Goal: Ask a question: Seek information or help from site administrators or community

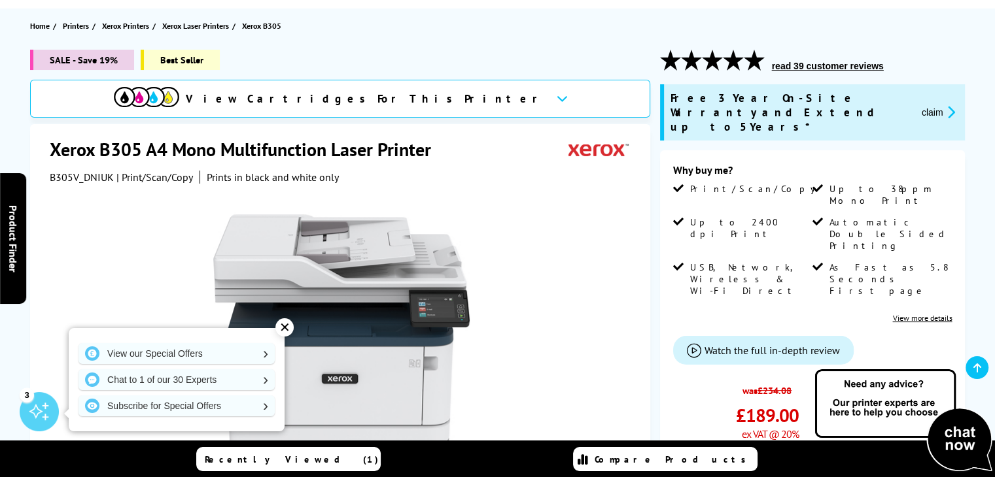
scroll to position [196, 0]
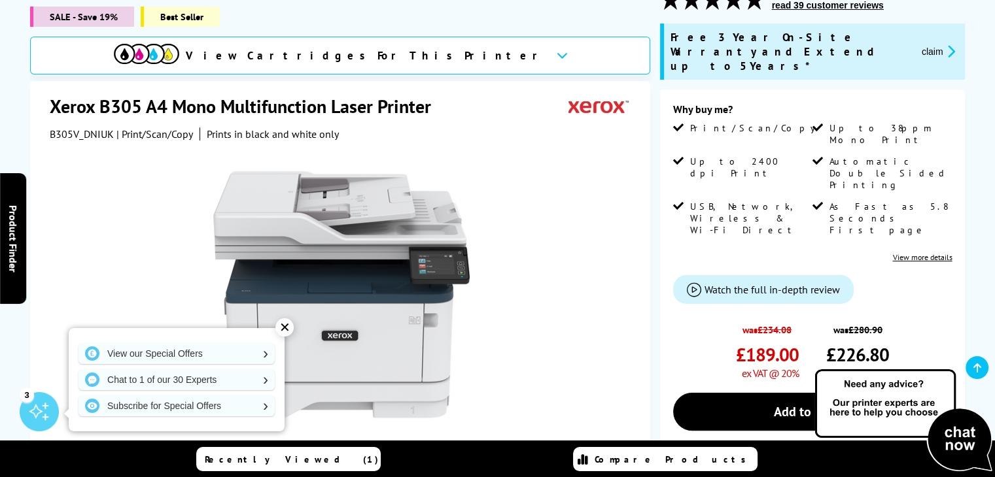
click at [286, 328] on div "✕" at bounding box center [284, 328] width 18 height 18
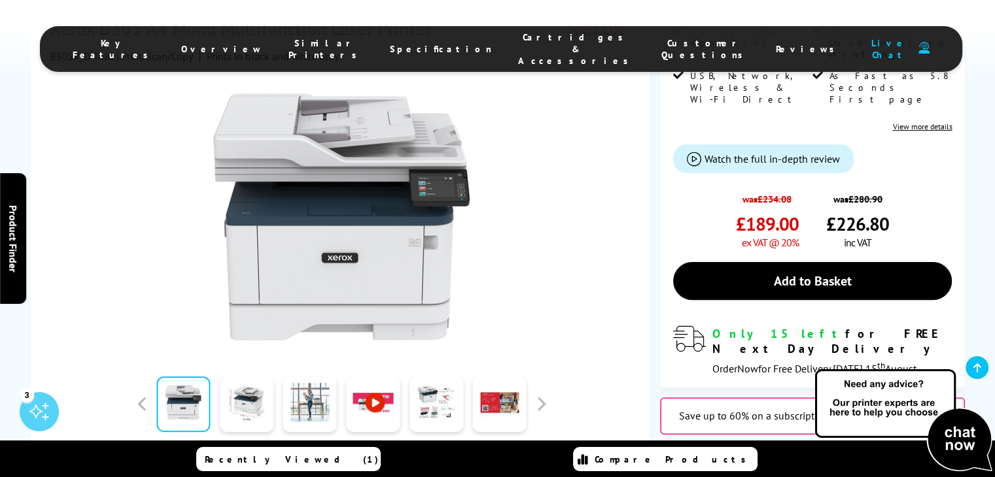
scroll to position [0, 0]
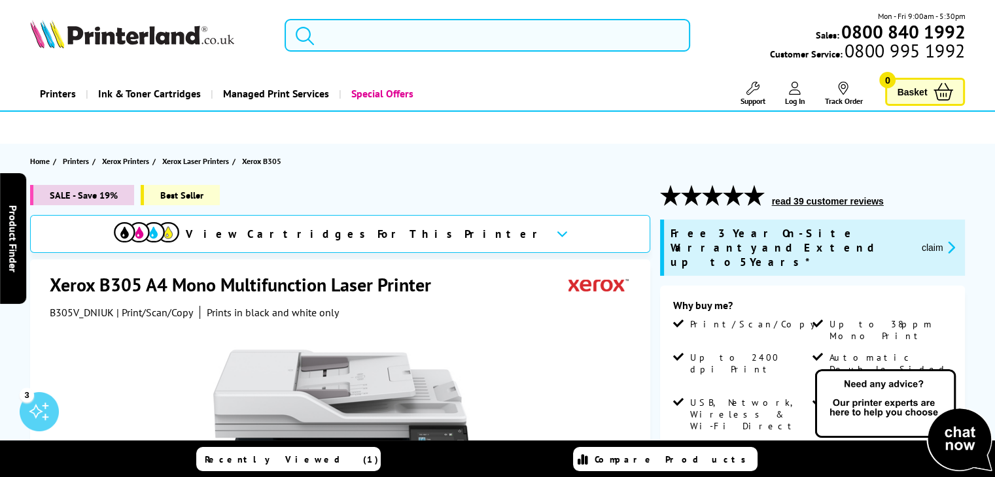
click at [464, 39] on input "search" at bounding box center [488, 35] width 406 height 33
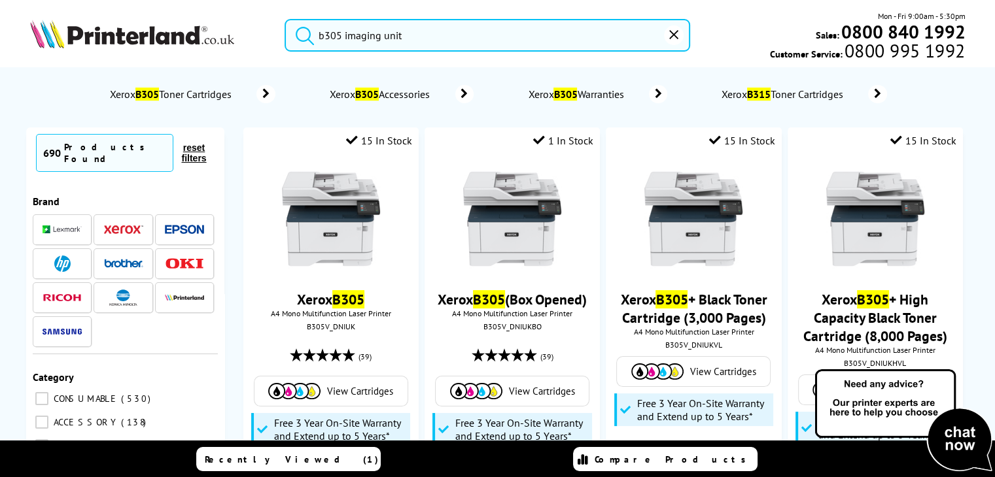
type input "b305 imaging unit"
click at [285, 19] on button "submit" at bounding box center [301, 33] width 33 height 29
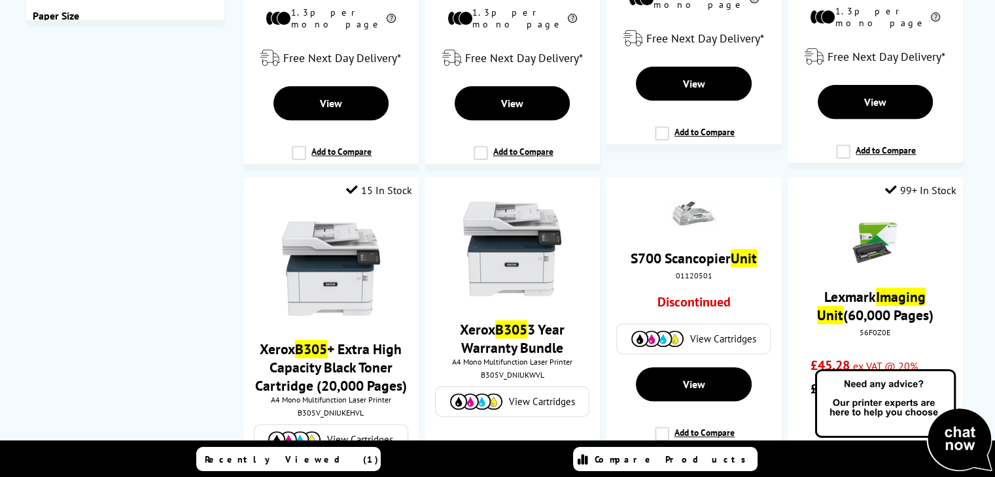
scroll to position [196, 0]
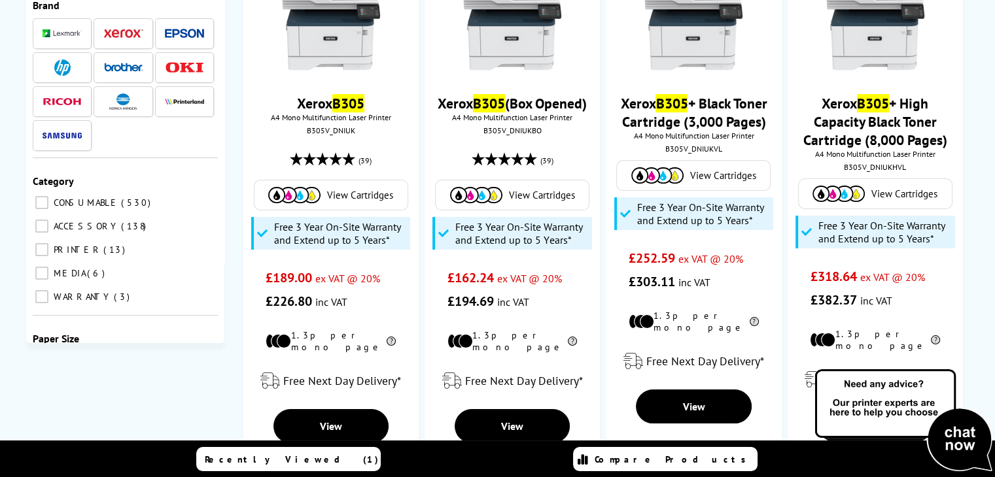
click at [947, 440] on img at bounding box center [903, 421] width 183 height 107
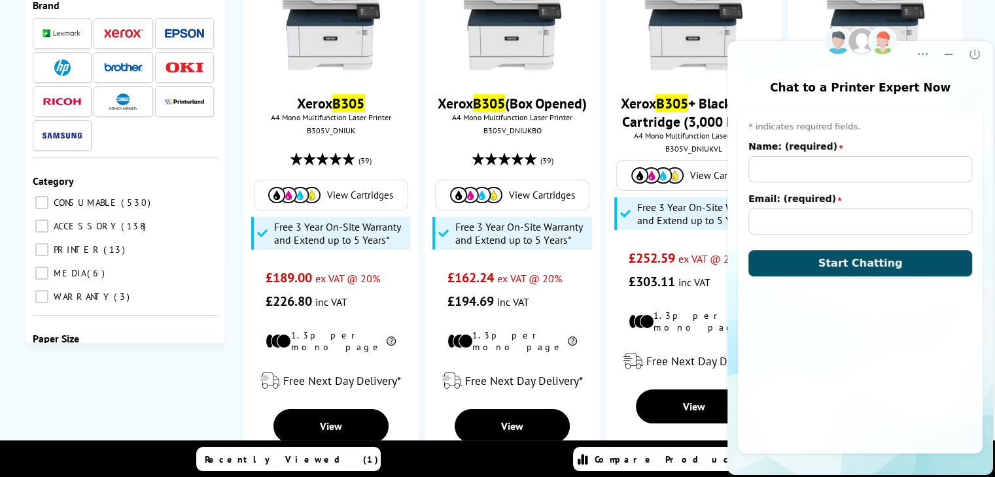
scroll to position [0, 0]
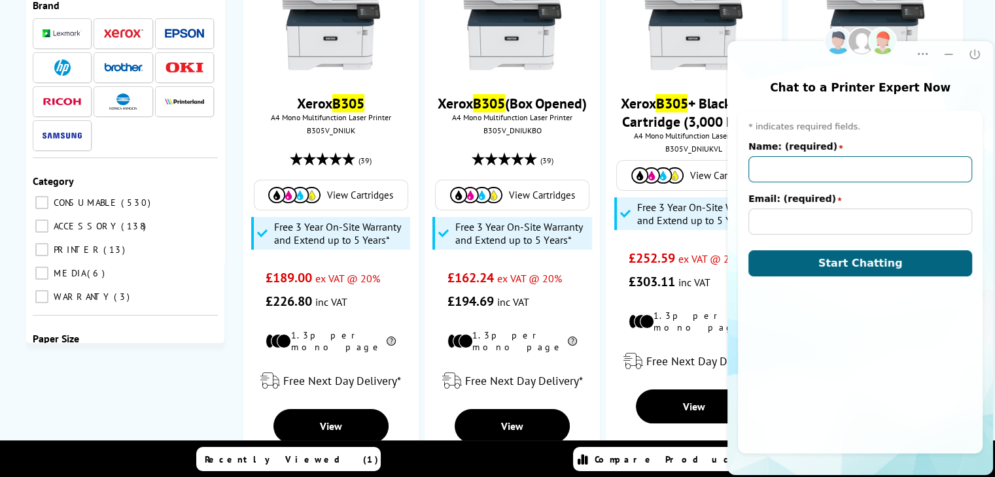
click at [816, 175] on input "Name: (required)" at bounding box center [860, 169] width 224 height 26
type input "[PERSON_NAME]"
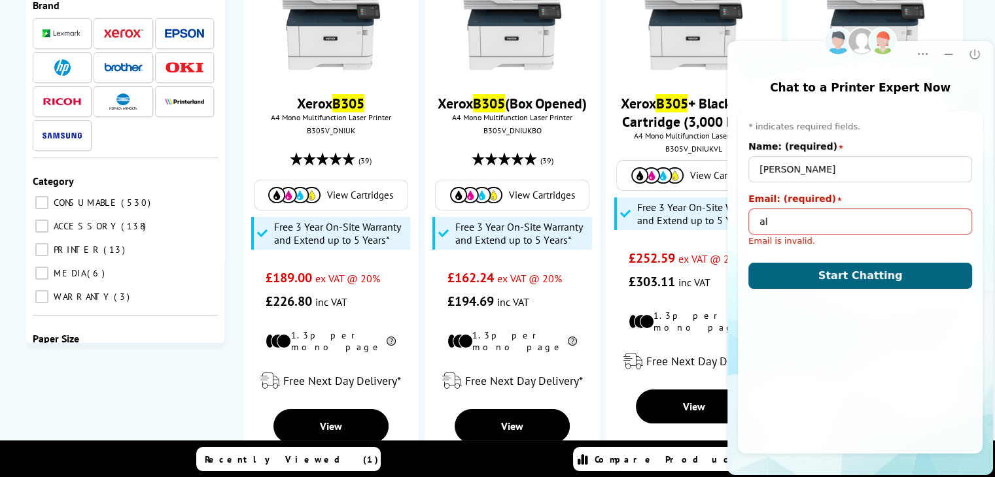
type input "a"
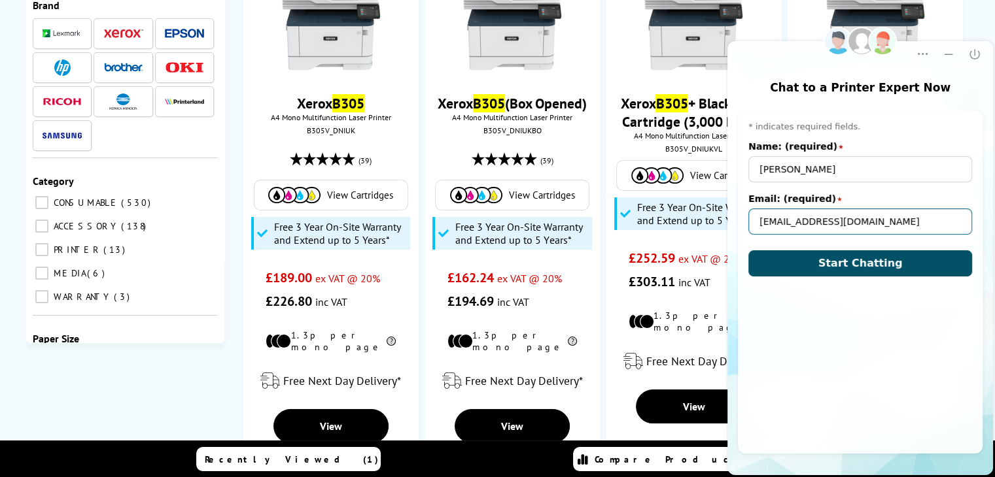
type input "[EMAIL_ADDRESS][DOMAIN_NAME]"
click at [837, 259] on span "Start Chatting" at bounding box center [860, 263] width 84 height 12
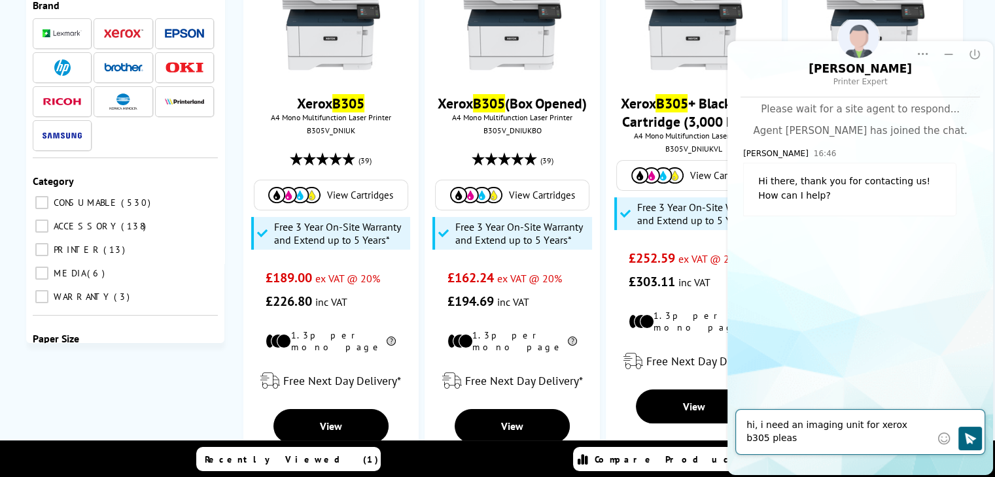
type textarea "hi, i need an imaging unit for xerox b305 please"
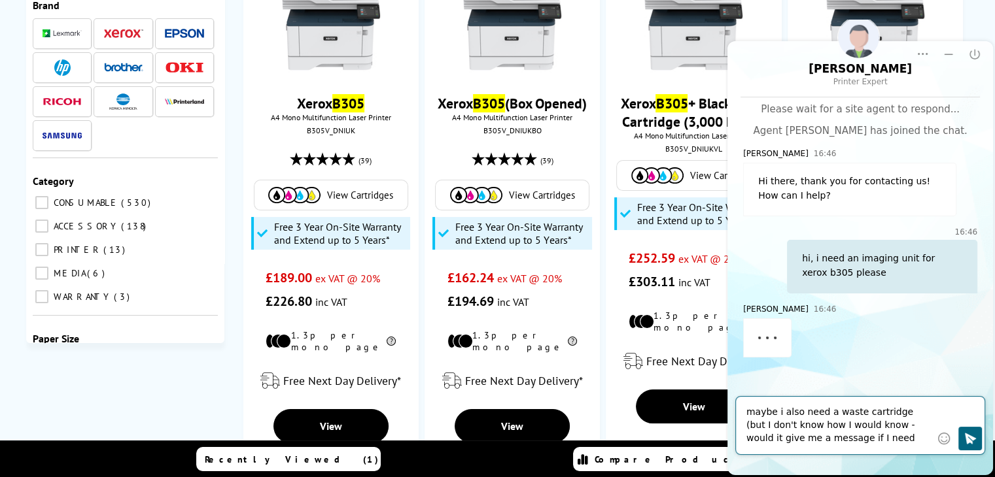
type textarea "maybe i also need a waste cartridge (but I don't know how I would know - would …"
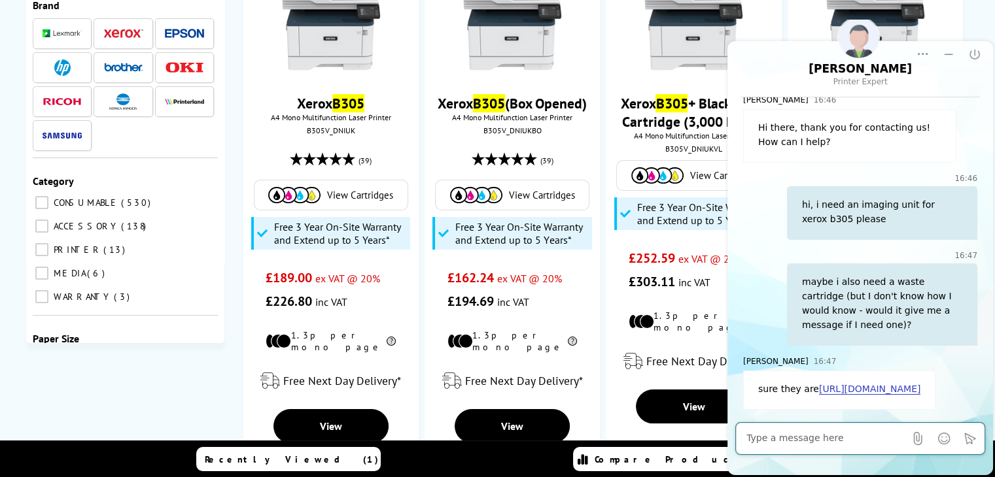
scroll to position [81, 0]
click at [819, 384] on link "[URL][DOMAIN_NAME]" at bounding box center [869, 389] width 101 height 11
